Goal: Browse casually: Explore the website without a specific task or goal

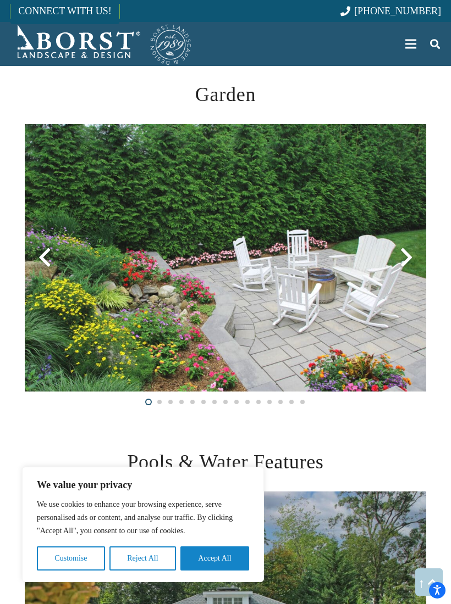
scroll to position [1280, 0]
click at [279, 299] on img at bounding box center [225, 259] width 401 height 268
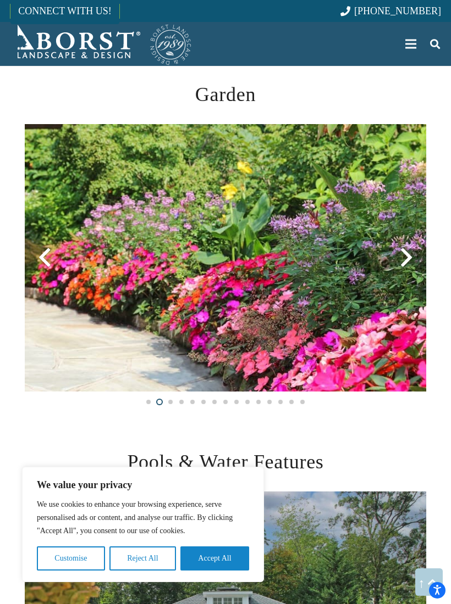
click at [295, 321] on img at bounding box center [225, 258] width 401 height 268
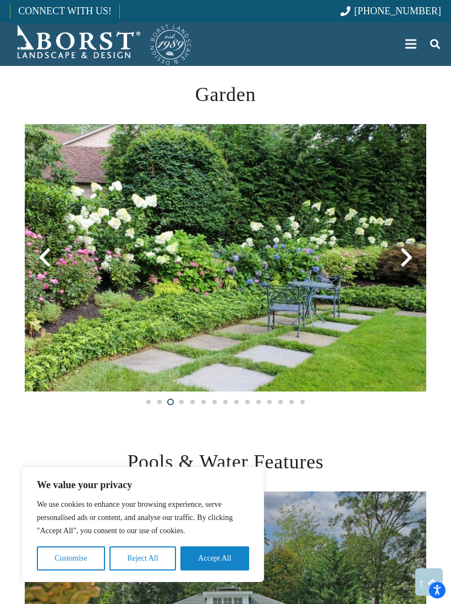
click at [292, 301] on img at bounding box center [225, 258] width 401 height 268
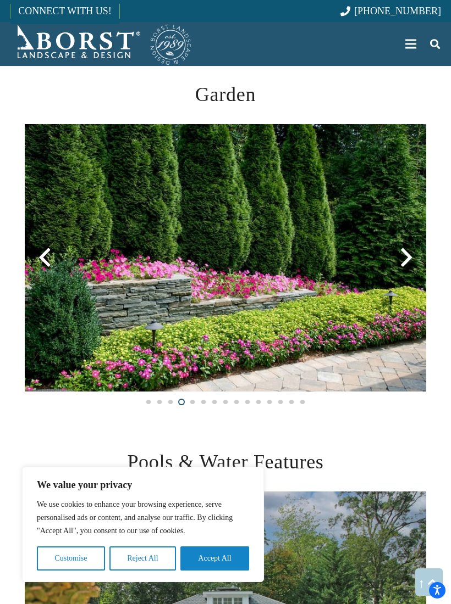
click at [284, 321] on img at bounding box center [225, 258] width 401 height 268
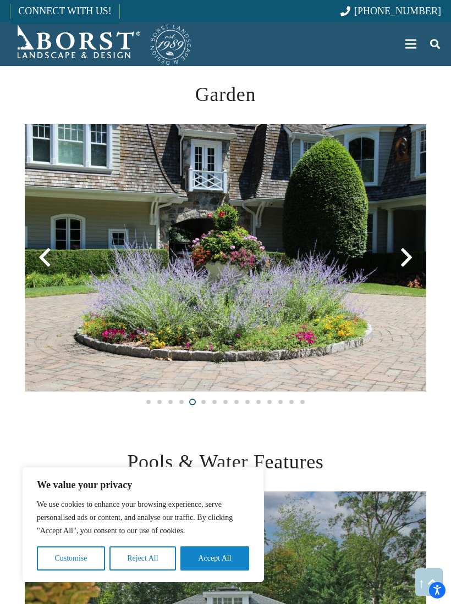
click at [305, 307] on img at bounding box center [225, 258] width 401 height 268
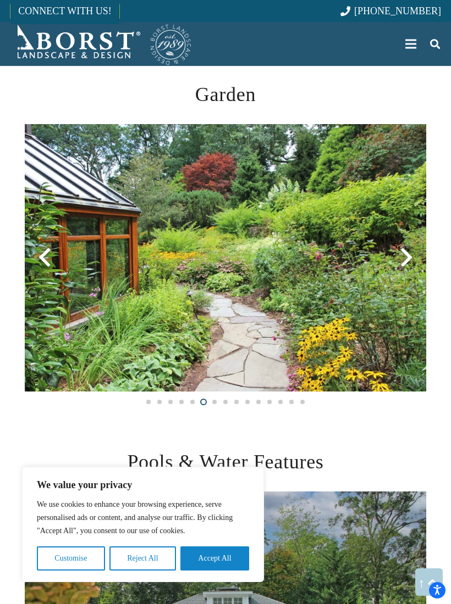
click at [344, 287] on img at bounding box center [225, 258] width 401 height 268
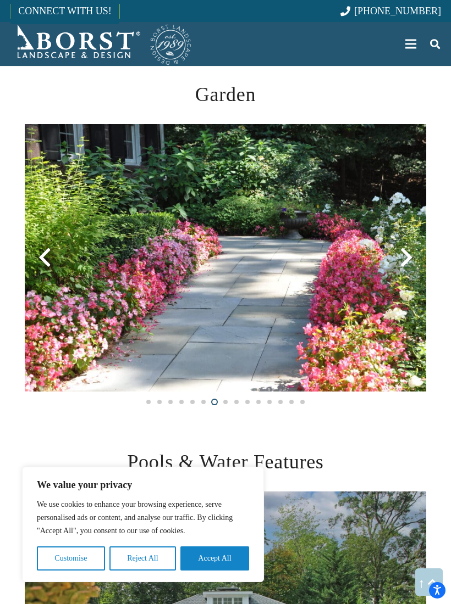
click at [332, 290] on img at bounding box center [225, 258] width 401 height 268
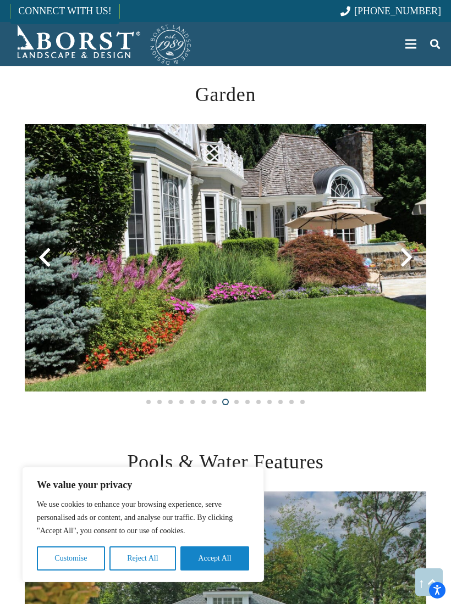
click at [357, 284] on img at bounding box center [225, 258] width 401 height 268
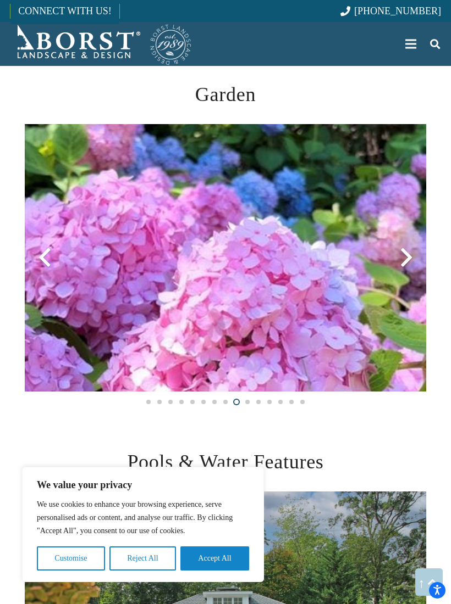
click at [351, 293] on img at bounding box center [225, 258] width 401 height 268
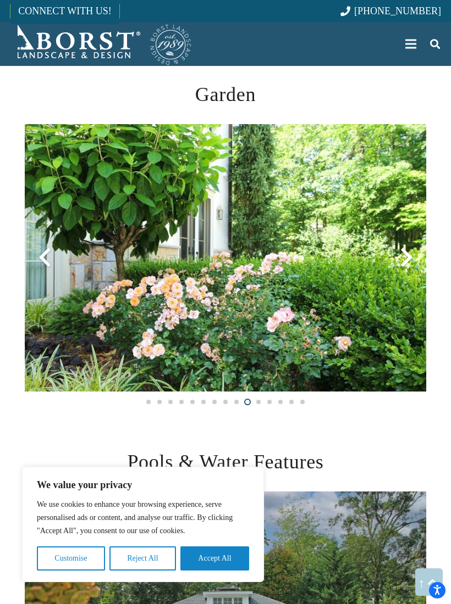
click at [346, 290] on img at bounding box center [225, 258] width 401 height 268
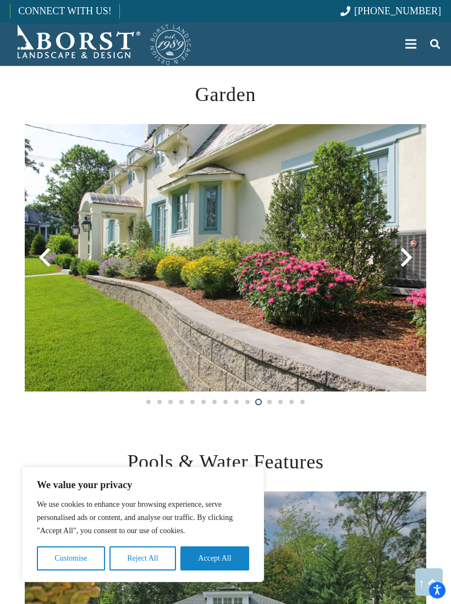
click at [407, 262] on div at bounding box center [406, 258] width 40 height 40
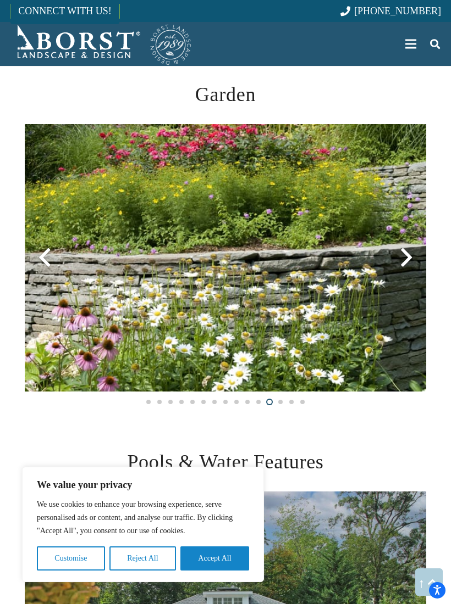
click at [408, 263] on div at bounding box center [406, 258] width 40 height 40
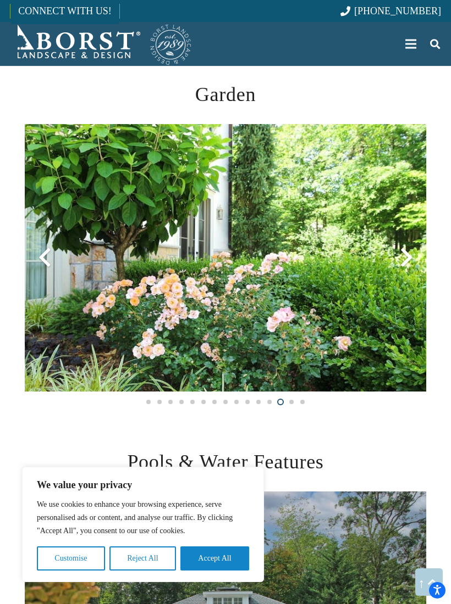
click at [408, 260] on div at bounding box center [406, 258] width 40 height 40
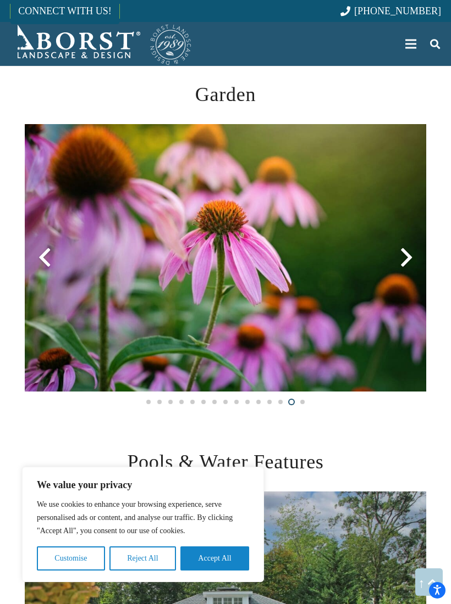
click at [410, 263] on div at bounding box center [406, 258] width 40 height 40
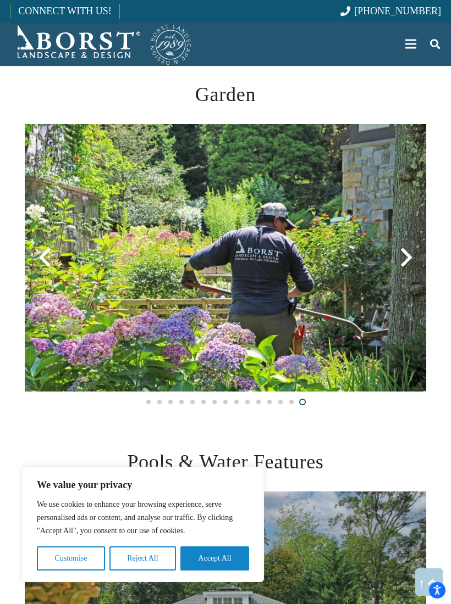
click at [409, 262] on div at bounding box center [406, 258] width 40 height 40
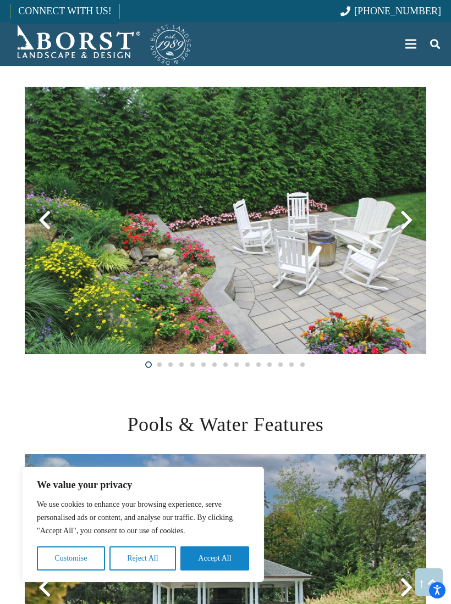
scroll to position [1318, 0]
